Goal: Find specific fact: Find specific fact

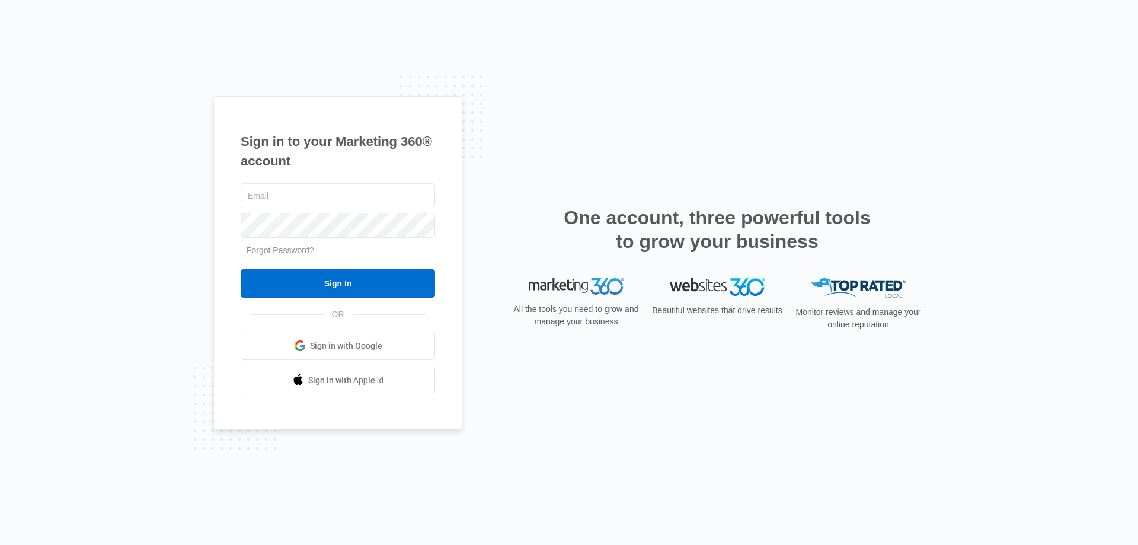
type input "[PERSON_NAME][EMAIL_ADDRESS][PERSON_NAME][DOMAIN_NAME]"
click at [363, 282] on input "Sign In" at bounding box center [338, 283] width 194 height 28
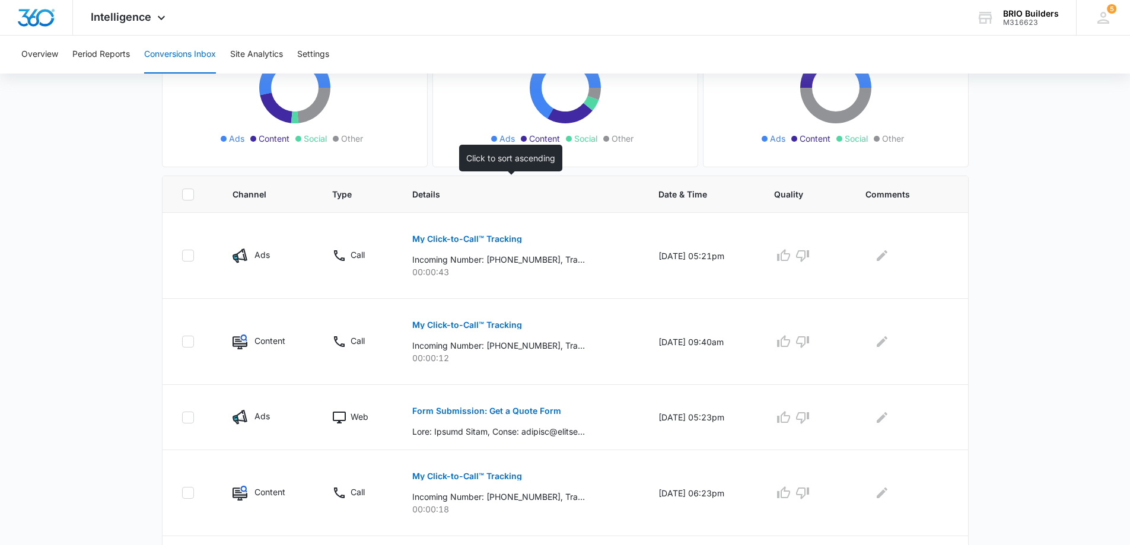
scroll to position [178, 0]
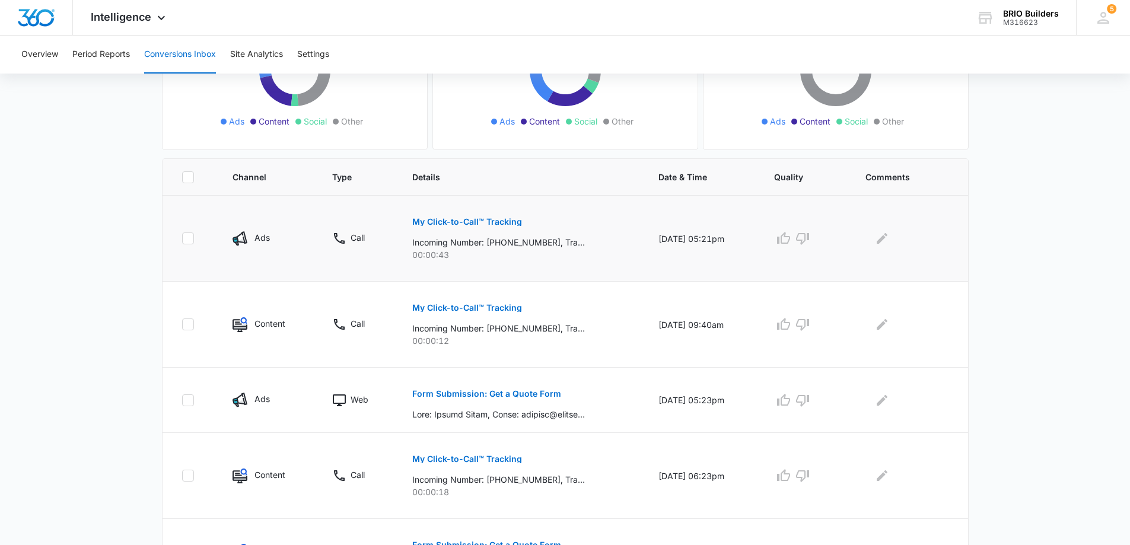
click at [489, 219] on p "My Click-to-Call™ Tracking" at bounding box center [467, 222] width 110 height 8
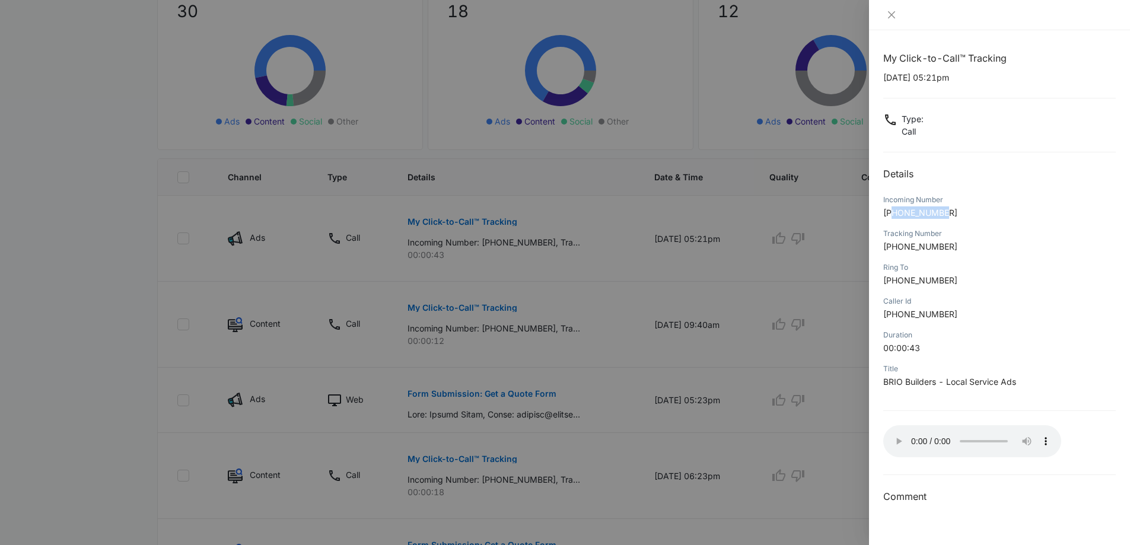
drag, startPoint x: 894, startPoint y: 210, endPoint x: 948, endPoint y: 213, distance: 54.1
click at [948, 213] on p "[PHONE_NUMBER]" at bounding box center [999, 212] width 232 height 12
copy span "7262371370"
click at [732, 161] on div at bounding box center [565, 272] width 1130 height 545
